Goal: Task Accomplishment & Management: Use online tool/utility

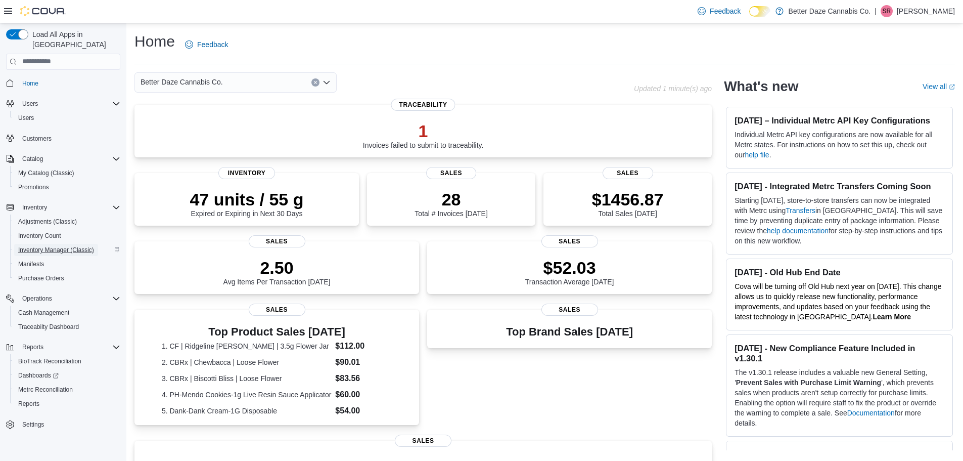
click at [62, 246] on span "Inventory Manager (Classic)" at bounding box center [56, 250] width 76 height 8
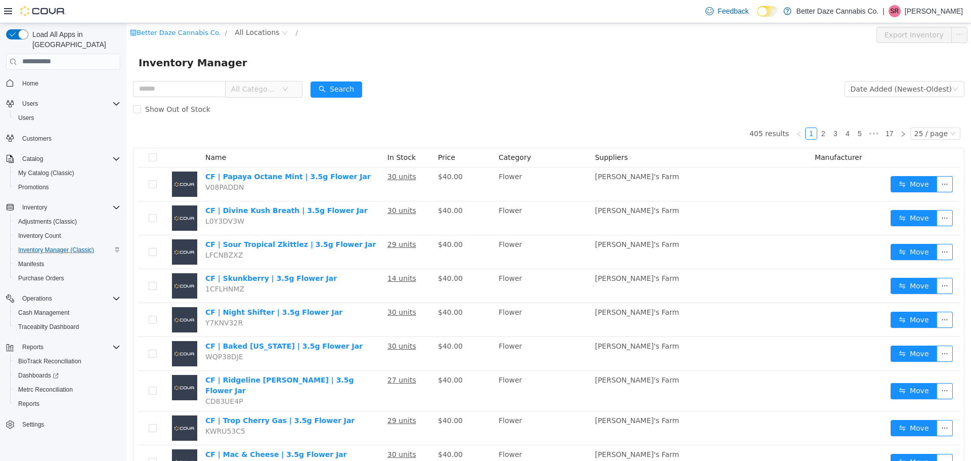
click at [294, 93] on span "All Categories" at bounding box center [259, 88] width 69 height 16
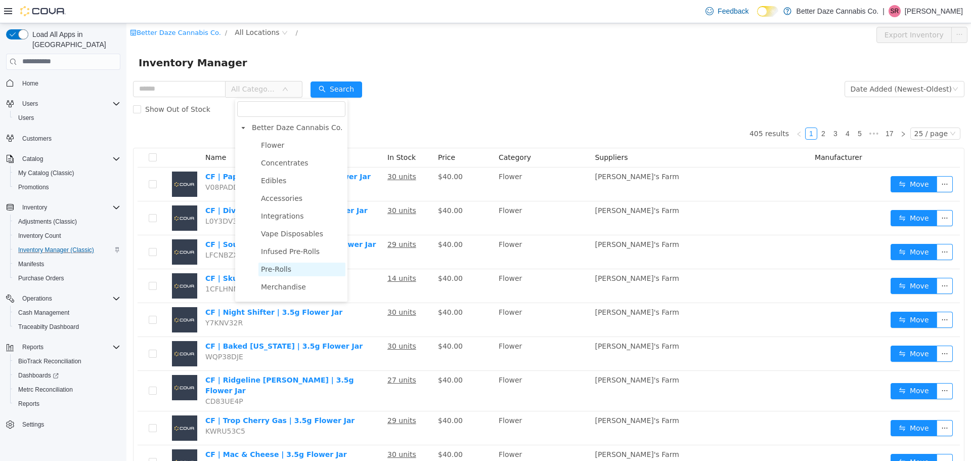
click at [285, 273] on span "Pre-Rolls" at bounding box center [276, 268] width 30 height 8
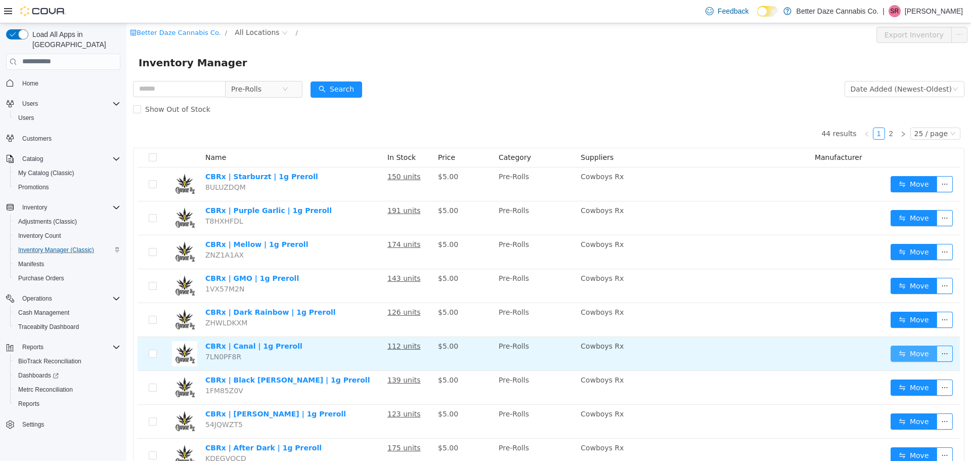
click at [900, 351] on button "Move" at bounding box center [914, 353] width 47 height 16
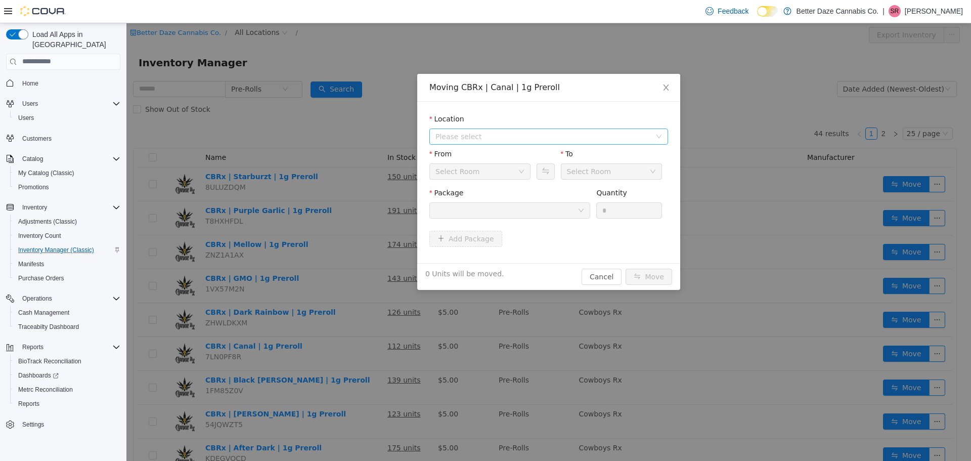
click at [484, 135] on span "Please select" at bounding box center [542, 136] width 215 height 10
click at [480, 175] on span "[PERSON_NAME]" at bounding box center [559, 173] width 213 height 14
click at [498, 205] on div at bounding box center [506, 209] width 142 height 15
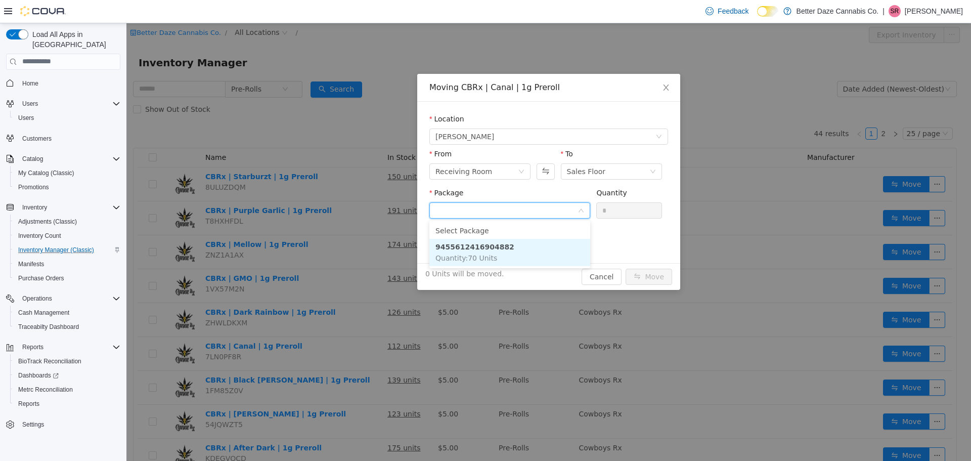
click at [499, 249] on li "9455612416904882 Quantity : 70 Units" at bounding box center [509, 251] width 161 height 27
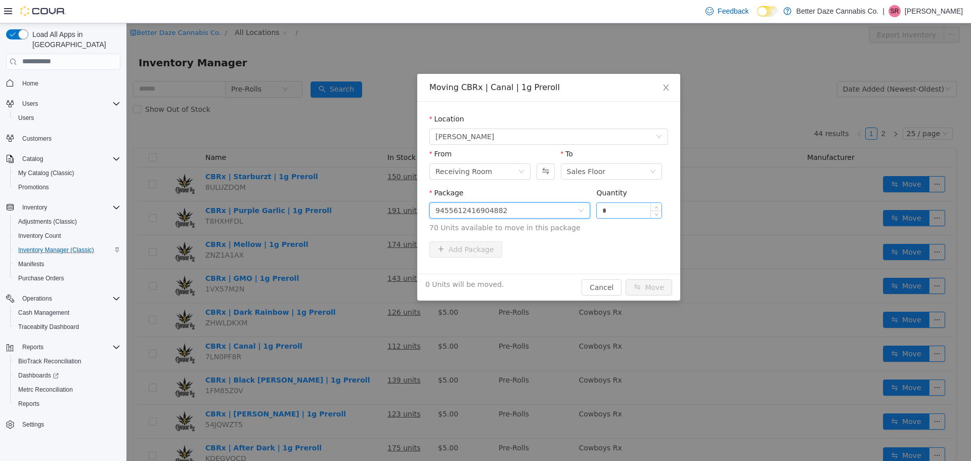
click at [636, 208] on input "*" at bounding box center [629, 209] width 65 height 15
type input "**"
click at [654, 285] on button "Move" at bounding box center [649, 287] width 47 height 16
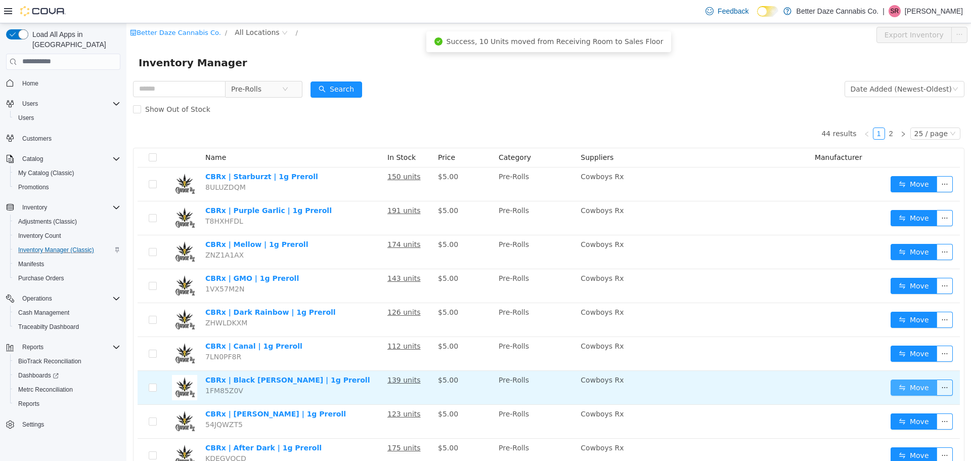
click at [898, 388] on button "Move" at bounding box center [914, 387] width 47 height 16
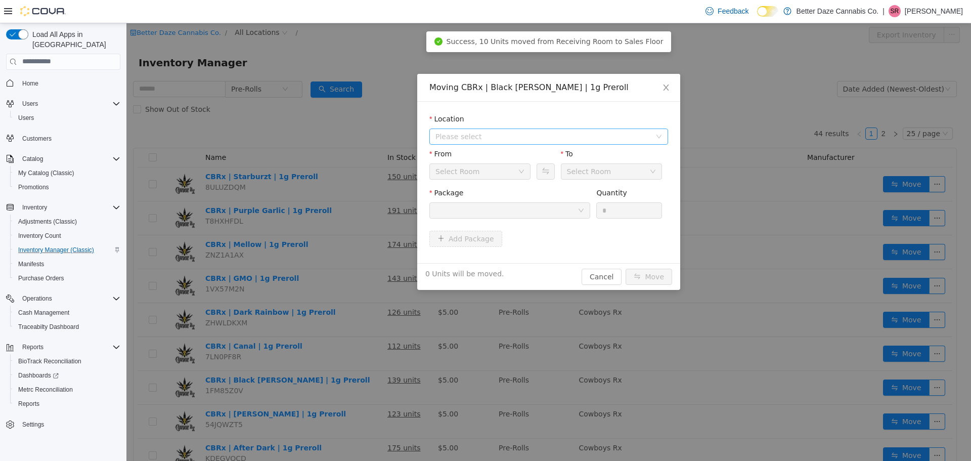
click at [493, 141] on span "Please select" at bounding box center [545, 135] width 220 height 15
click at [493, 173] on span "[PERSON_NAME]" at bounding box center [559, 173] width 213 height 14
click at [508, 211] on div at bounding box center [506, 209] width 142 height 15
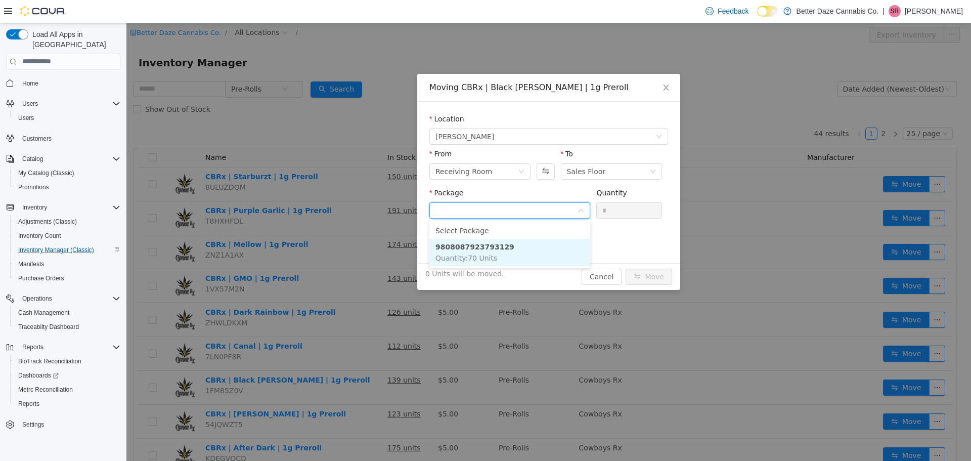
click at [511, 253] on li "9808087923793129 Quantity : 70 Units" at bounding box center [509, 251] width 161 height 27
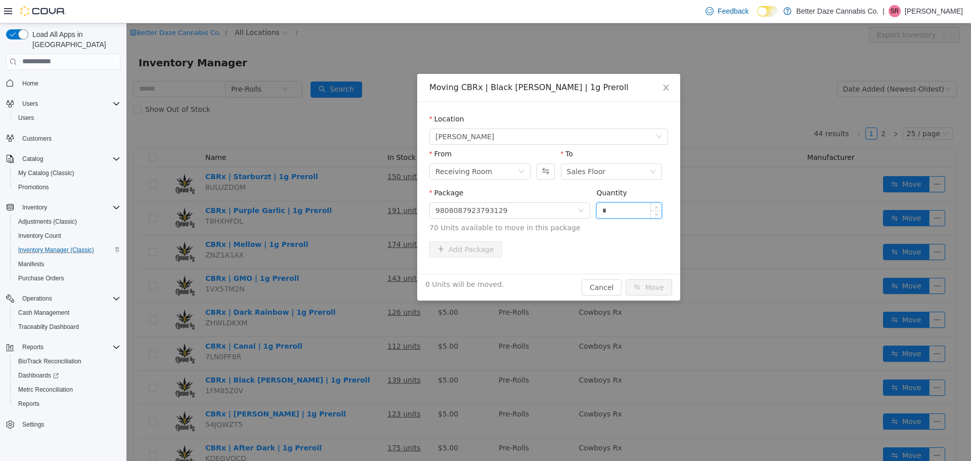
click at [625, 212] on input "*" at bounding box center [629, 209] width 65 height 15
type input "**"
click at [640, 284] on button "Move" at bounding box center [649, 287] width 47 height 16
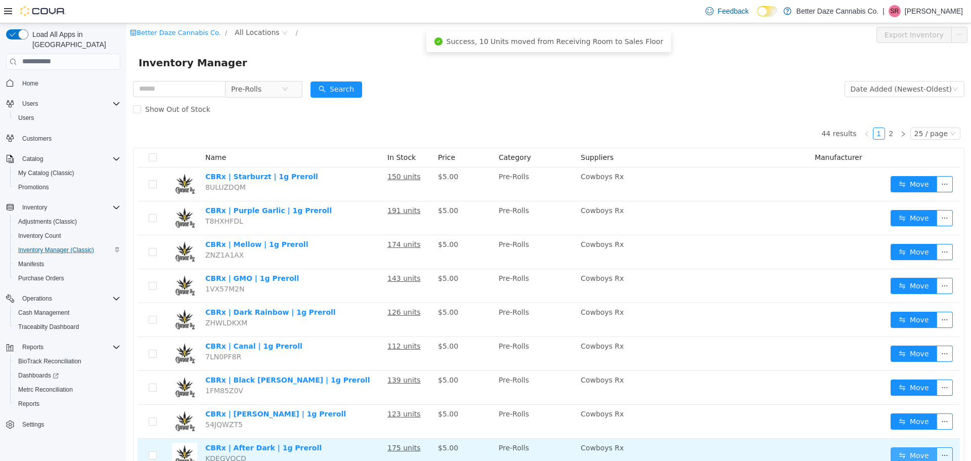
click at [898, 452] on button "Move" at bounding box center [914, 455] width 47 height 16
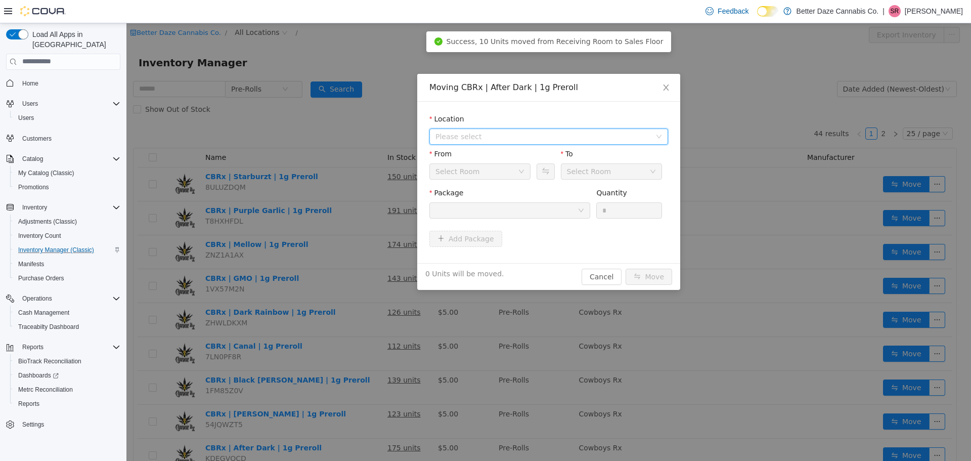
click at [489, 139] on span "Please select" at bounding box center [542, 136] width 215 height 10
click at [477, 176] on span "[PERSON_NAME]" at bounding box center [559, 173] width 213 height 14
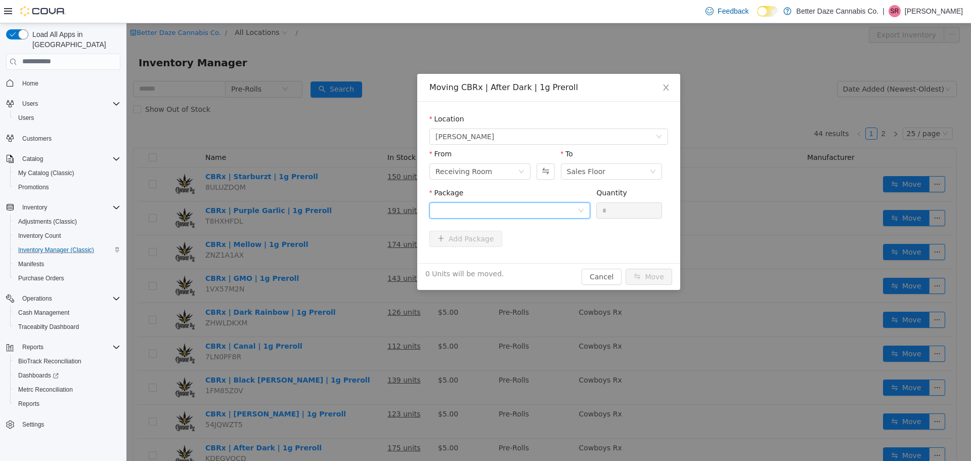
click at [525, 206] on div at bounding box center [506, 209] width 142 height 15
click at [516, 250] on li "2929577234749432 Quantity : 170 Units" at bounding box center [509, 251] width 161 height 27
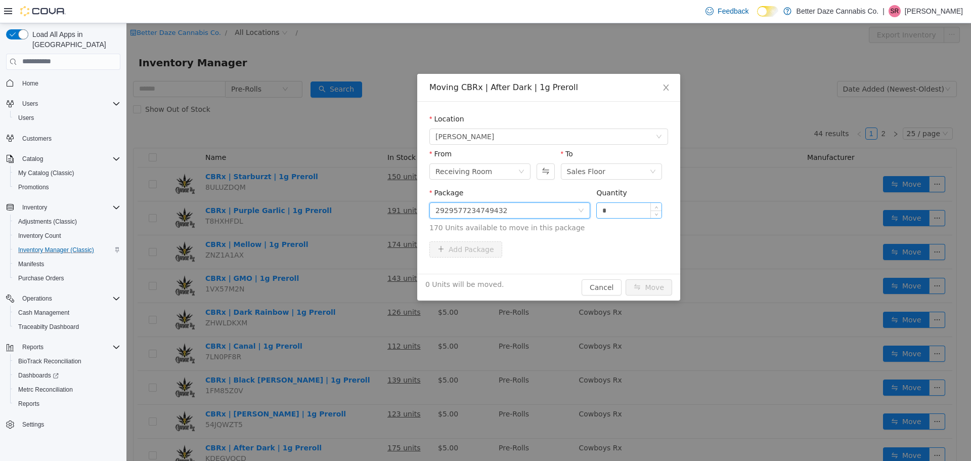
click at [631, 210] on input "*" at bounding box center [629, 209] width 65 height 15
type input "**"
click at [653, 287] on button "Move" at bounding box center [649, 287] width 47 height 16
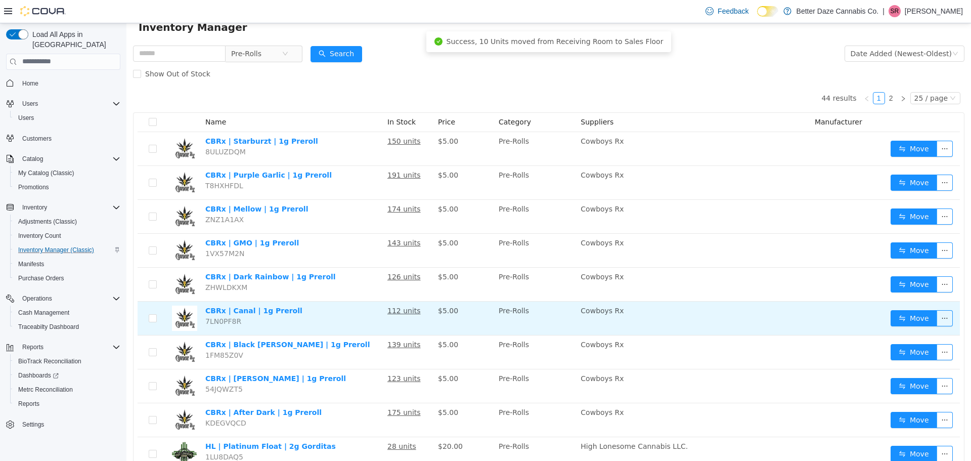
scroll to position [51, 0]
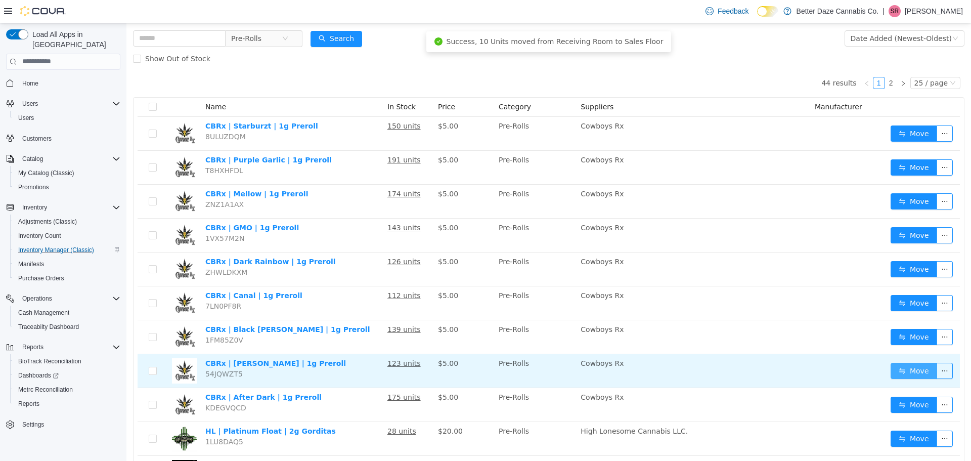
click at [898, 372] on button "Move" at bounding box center [914, 370] width 47 height 16
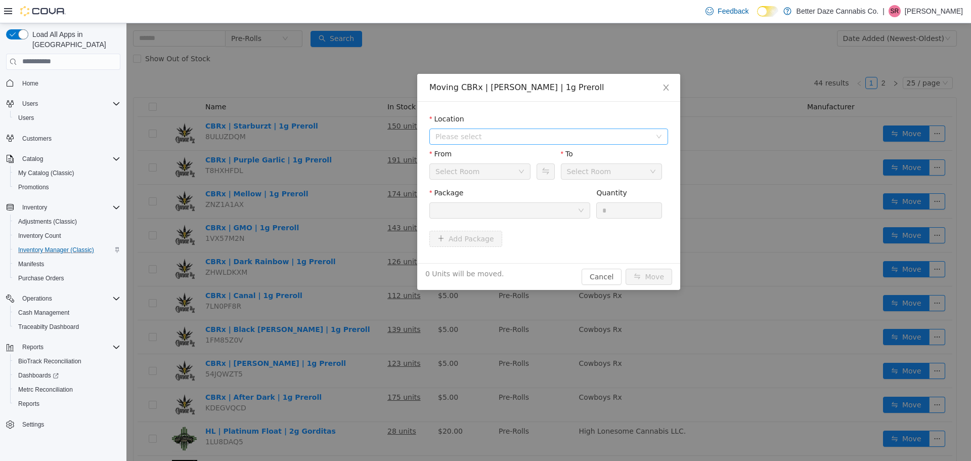
click at [515, 140] on span "Please select" at bounding box center [542, 136] width 215 height 10
click at [480, 175] on span "[PERSON_NAME]" at bounding box center [559, 173] width 213 height 14
click at [490, 212] on div at bounding box center [506, 209] width 142 height 15
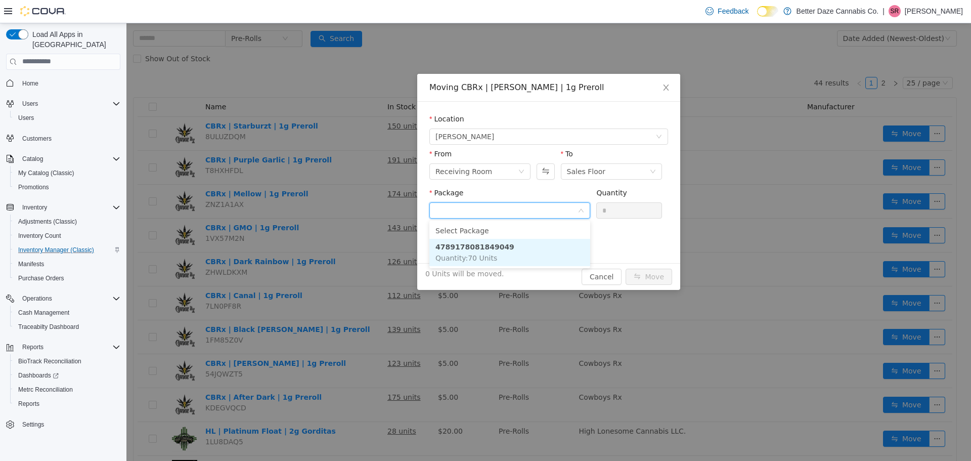
click at [489, 247] on strong "4789178081849049" at bounding box center [474, 246] width 79 height 8
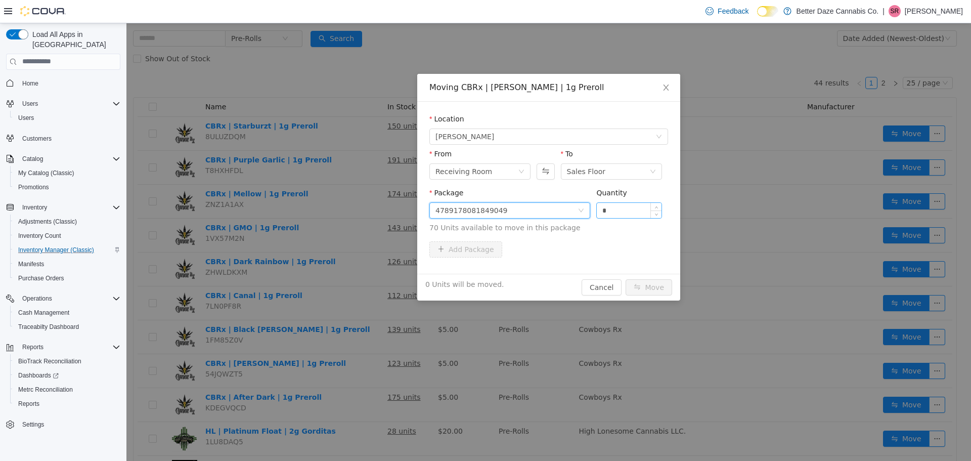
click at [616, 211] on input "*" at bounding box center [629, 209] width 65 height 15
type input "**"
click at [656, 283] on button "Move" at bounding box center [649, 287] width 47 height 16
